Goal: Information Seeking & Learning: Learn about a topic

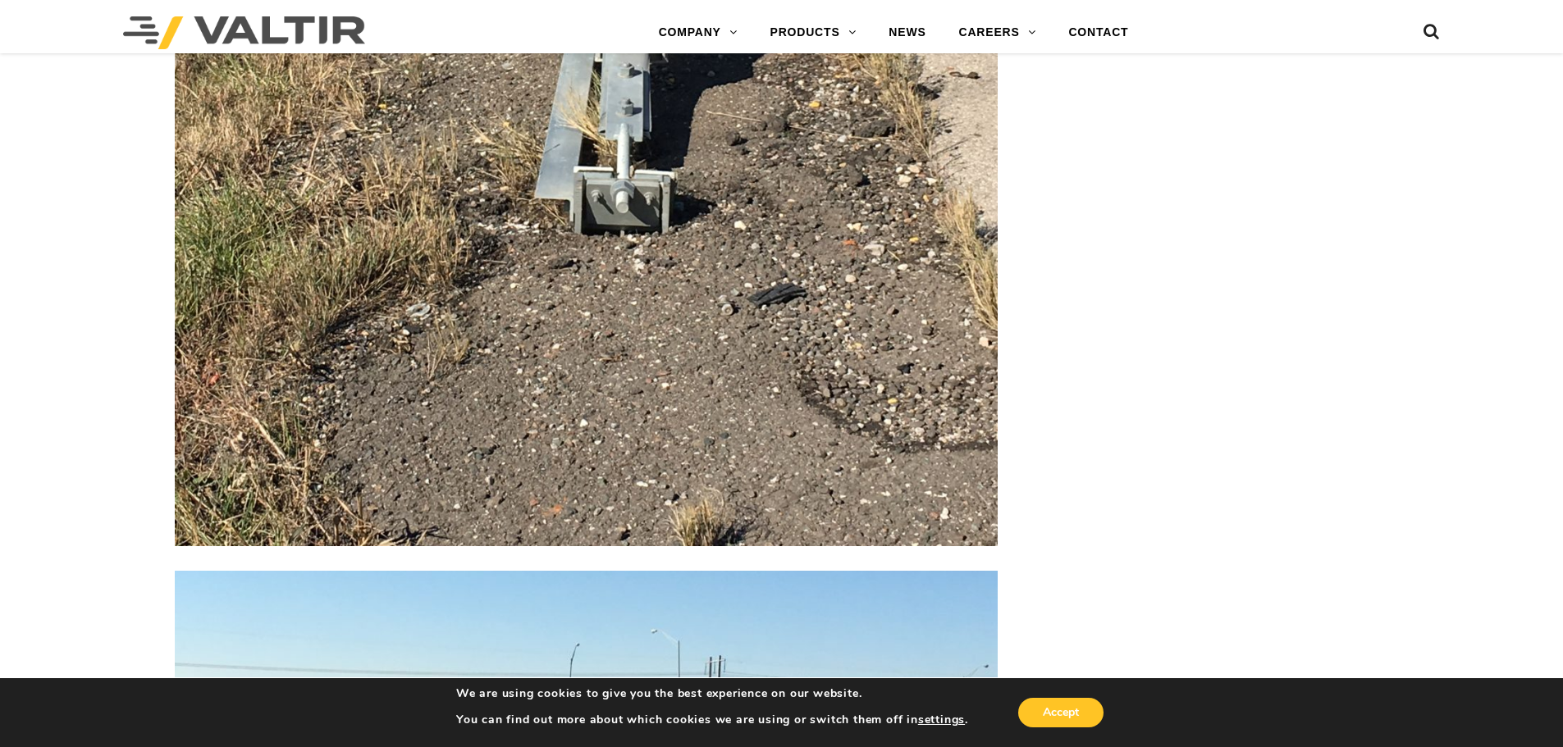
scroll to position [4102, 0]
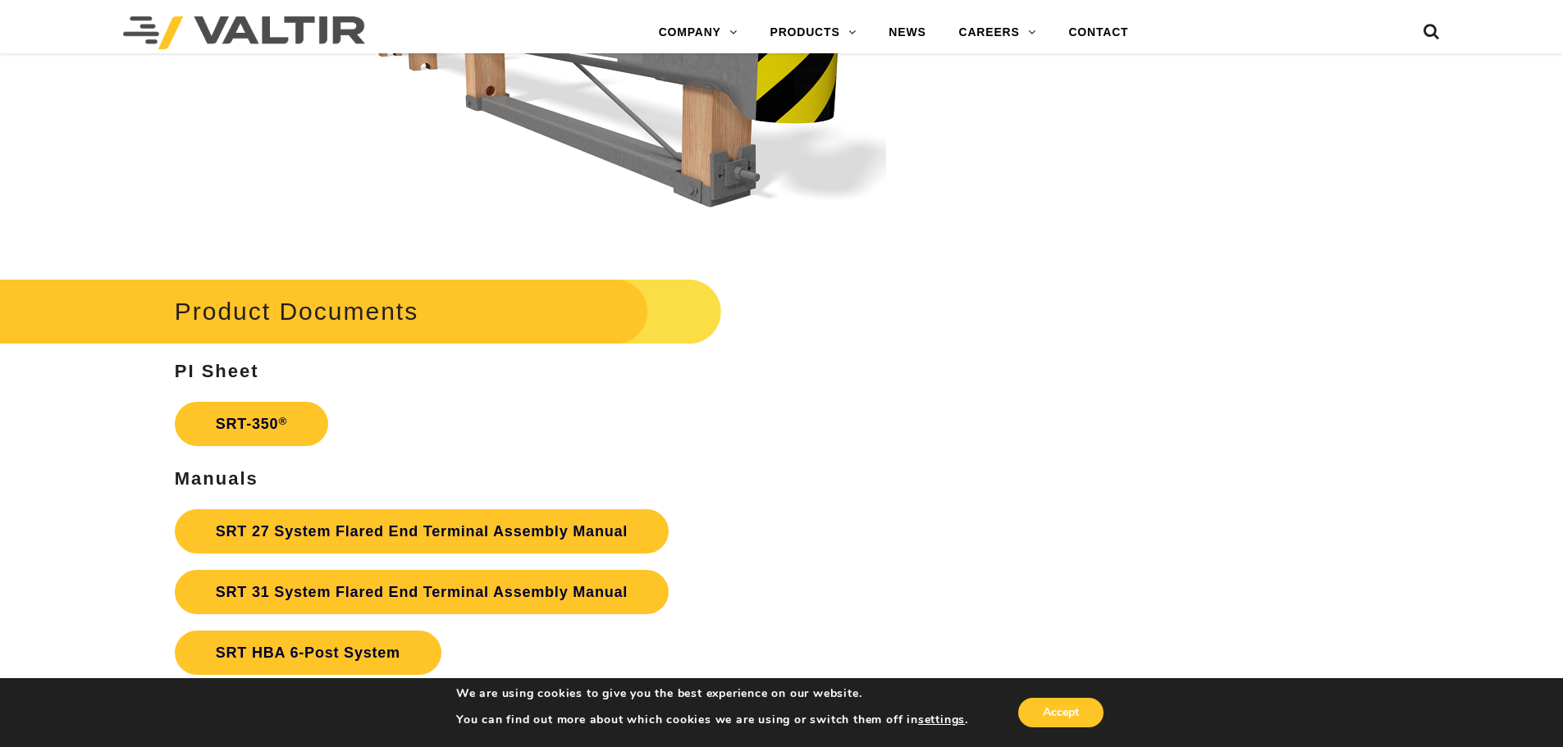
scroll to position [2802, 0]
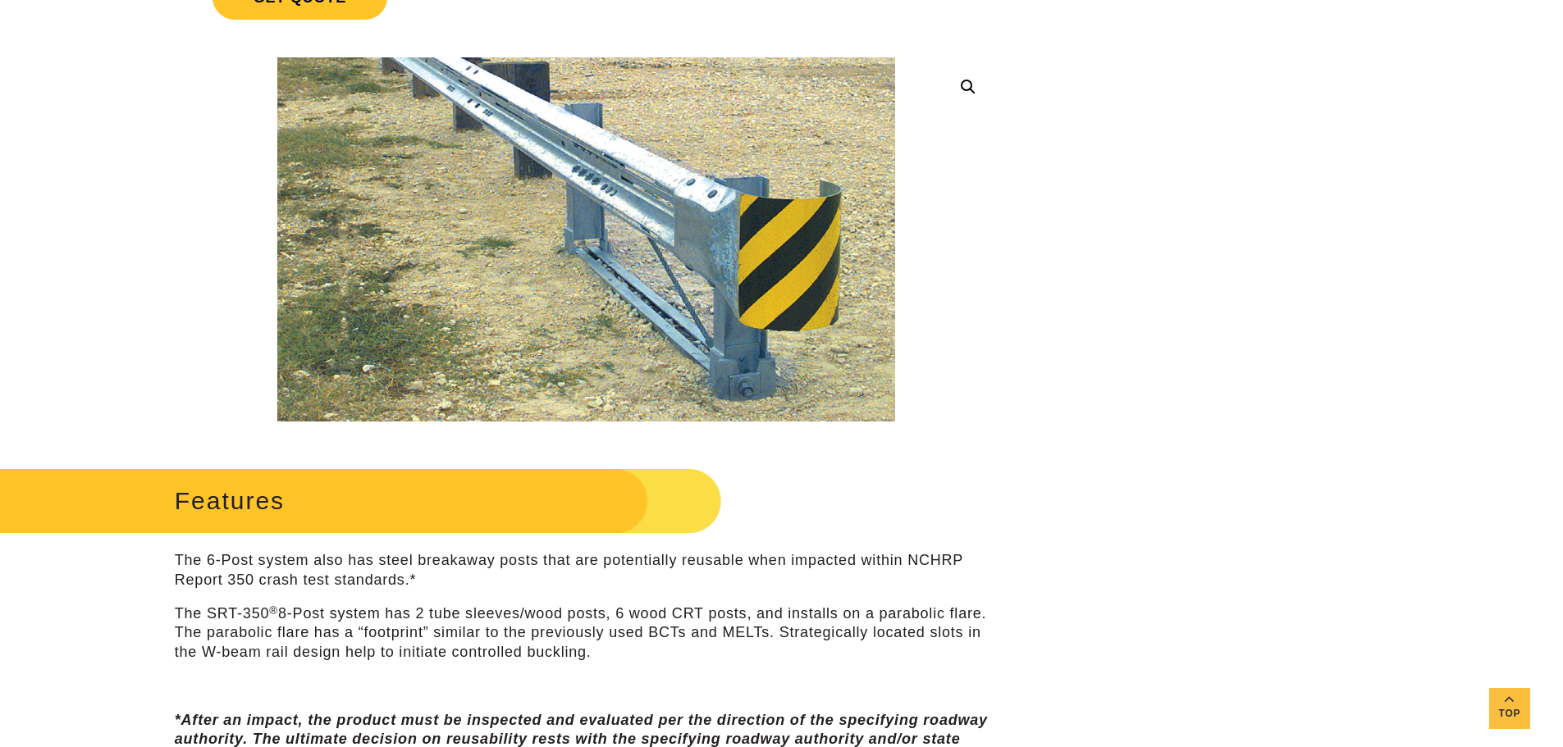
scroll to position [327, 0]
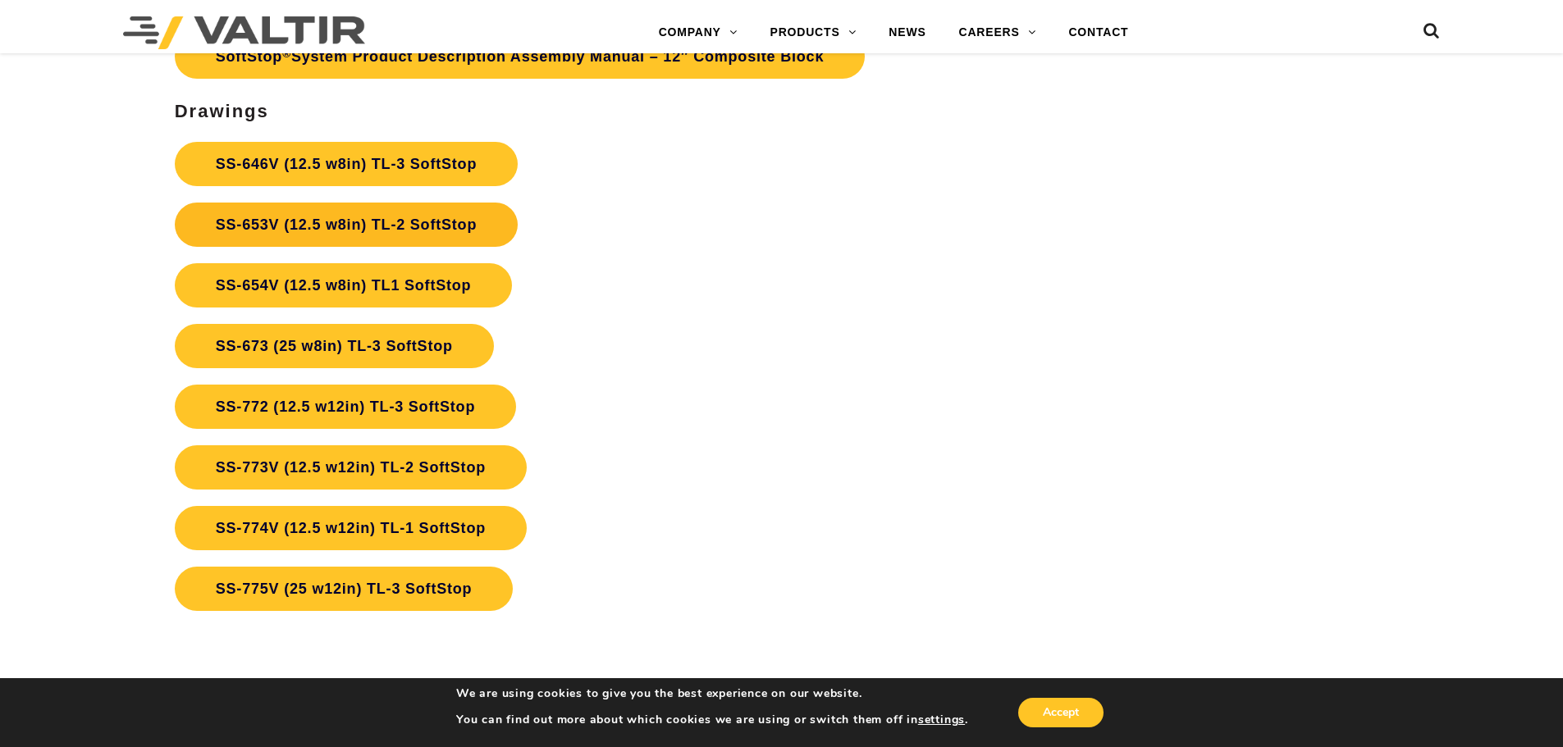
scroll to position [6150, 0]
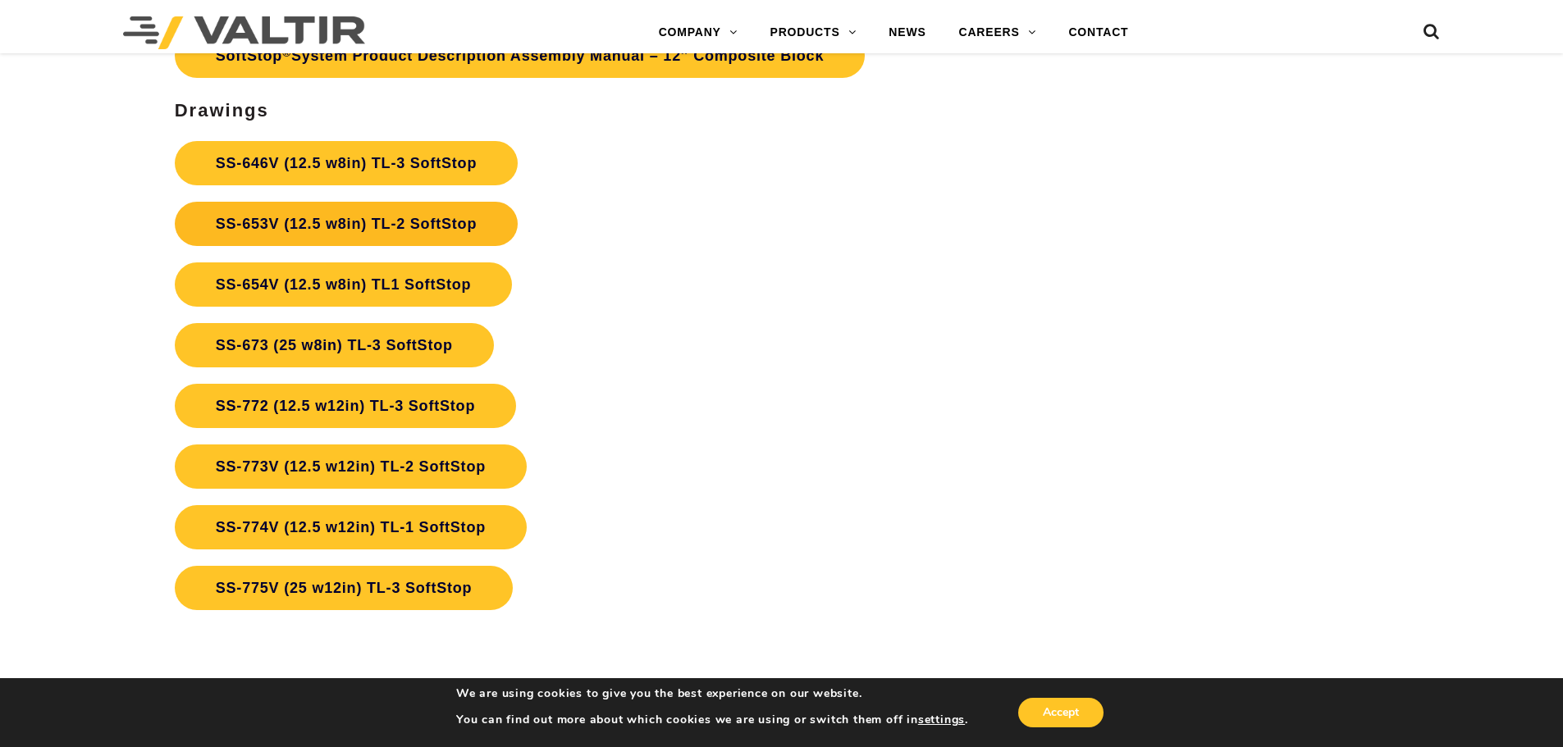
click at [394, 217] on link "SS-653V (12.5 w8in) TL-2 SoftStop" at bounding box center [346, 224] width 343 height 44
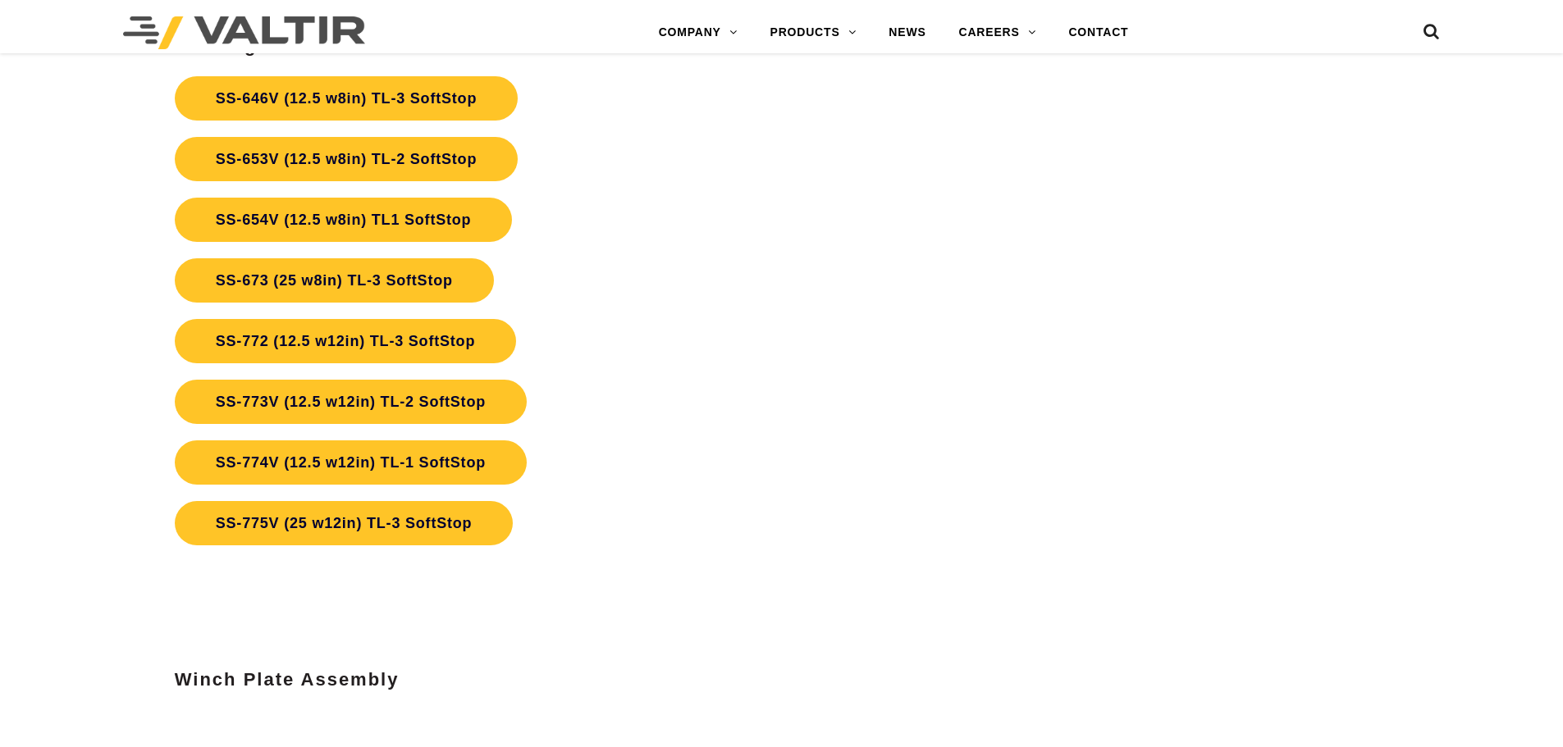
scroll to position [6150, 0]
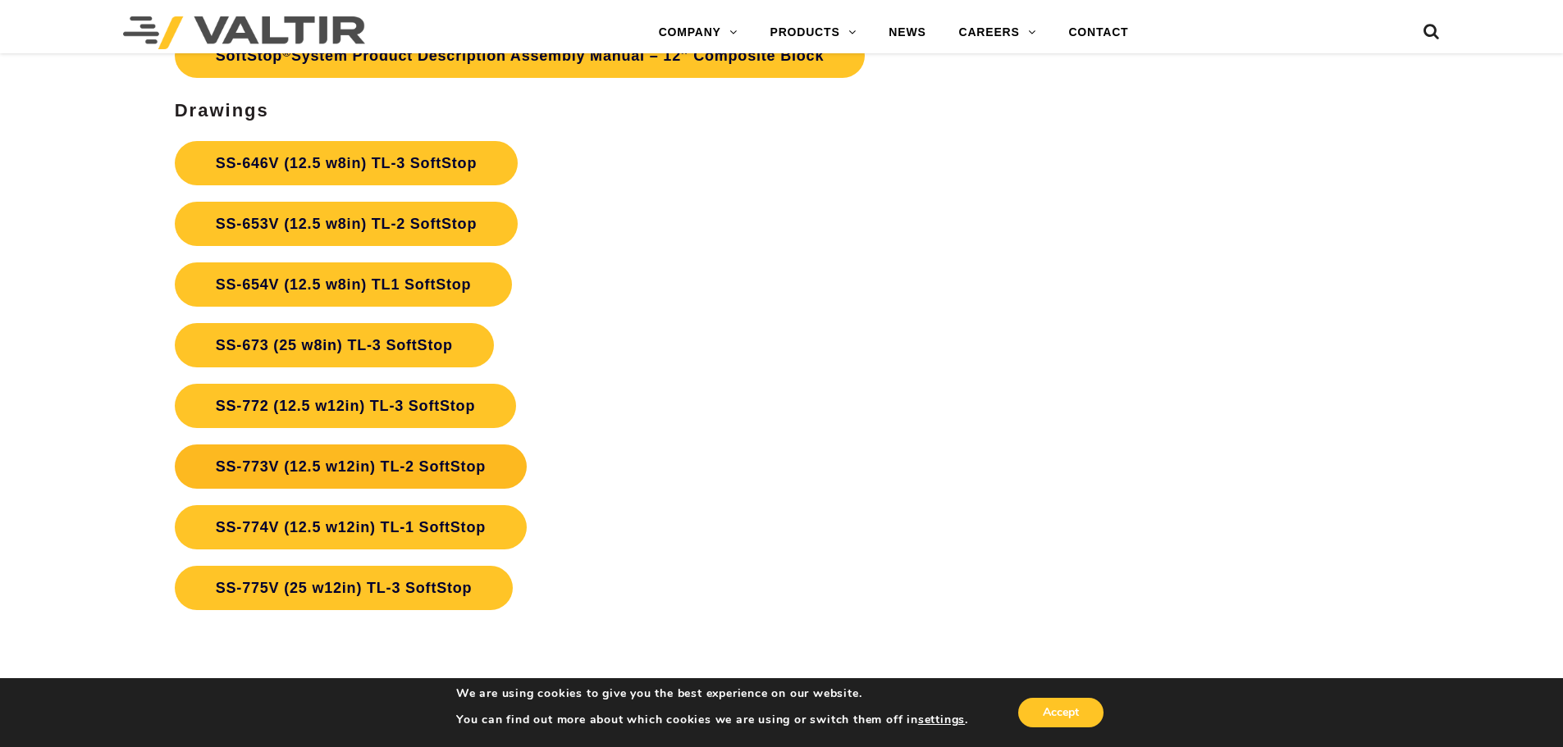
click at [489, 471] on link "SS-773V (12.5 w12in) TL-2 SoftStop" at bounding box center [351, 467] width 352 height 44
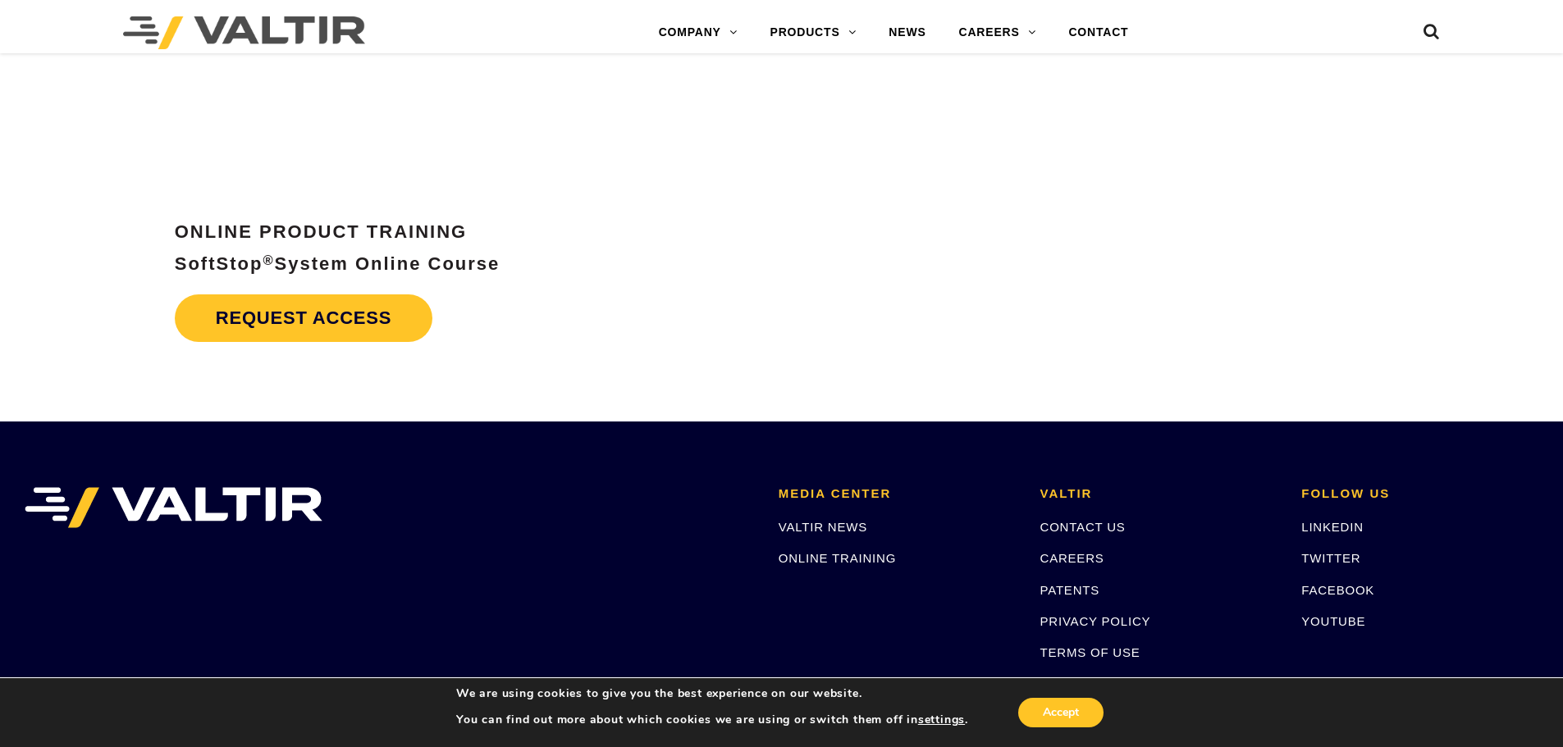
scroll to position [7133, 0]
